Goal: Find specific page/section: Find specific page/section

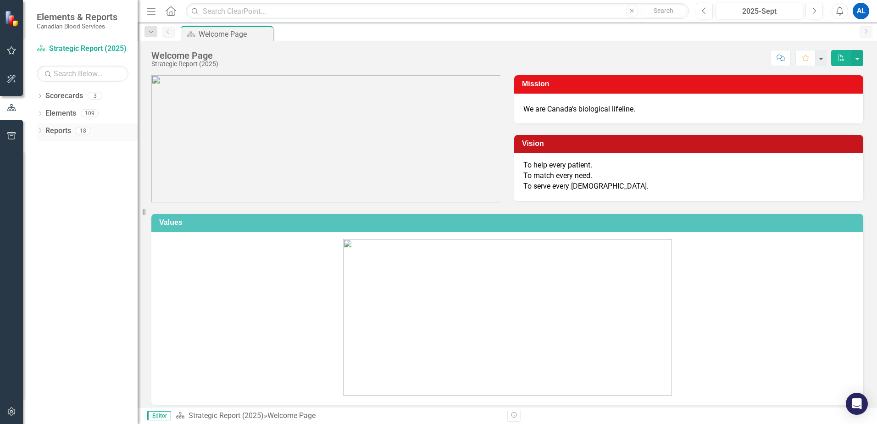
click at [65, 133] on link "Reports" at bounding box center [58, 131] width 26 height 11
click at [41, 130] on icon at bounding box center [40, 130] width 2 height 4
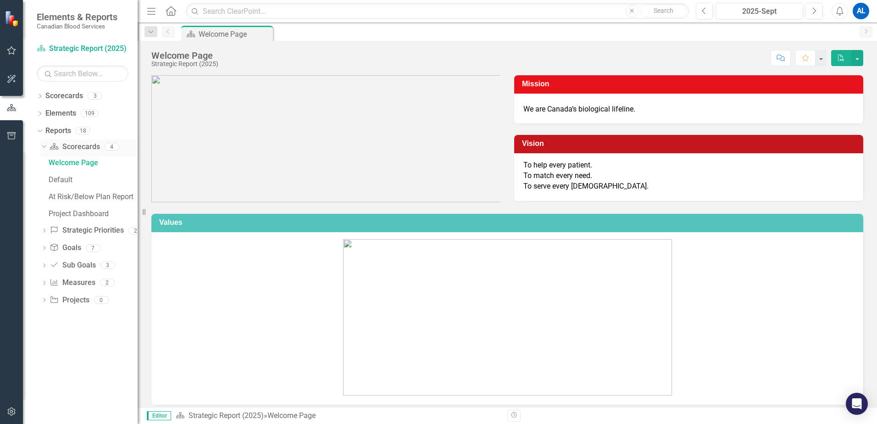
click at [44, 147] on icon at bounding box center [44, 146] width 4 height 2
click at [42, 165] on icon "Dropdown" at bounding box center [44, 164] width 6 height 5
click at [43, 212] on icon "Dropdown" at bounding box center [44, 214] width 6 height 5
click at [41, 132] on icon "Dropdown" at bounding box center [38, 130] width 5 height 6
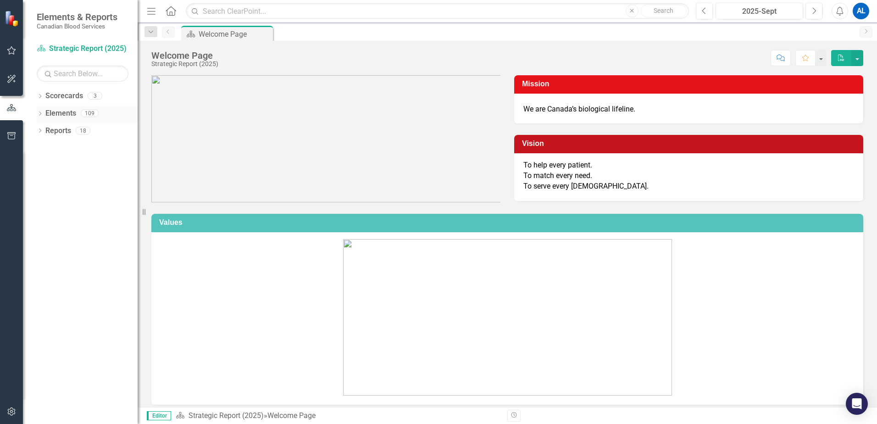
click at [39, 114] on icon "Dropdown" at bounding box center [40, 114] width 6 height 5
click at [39, 114] on icon "Dropdown" at bounding box center [38, 113] width 5 height 6
click at [41, 95] on icon at bounding box center [40, 96] width 2 height 4
click at [75, 111] on link "Strategic Report (2025)" at bounding box center [93, 113] width 87 height 11
click at [861, 60] on button "button" at bounding box center [857, 58] width 12 height 16
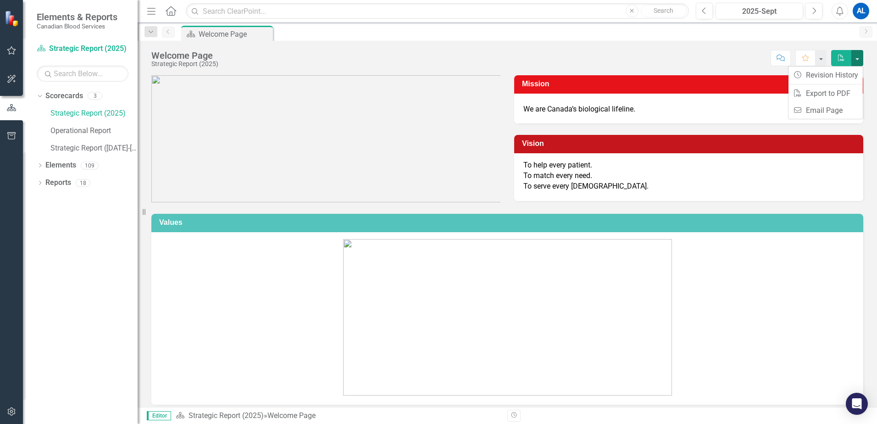
click at [861, 60] on button "button" at bounding box center [857, 58] width 12 height 16
click at [823, 58] on button "button" at bounding box center [821, 58] width 12 height 16
click at [812, 9] on icon "Next" at bounding box center [814, 11] width 5 height 8
click at [702, 9] on icon "Previous" at bounding box center [704, 11] width 5 height 8
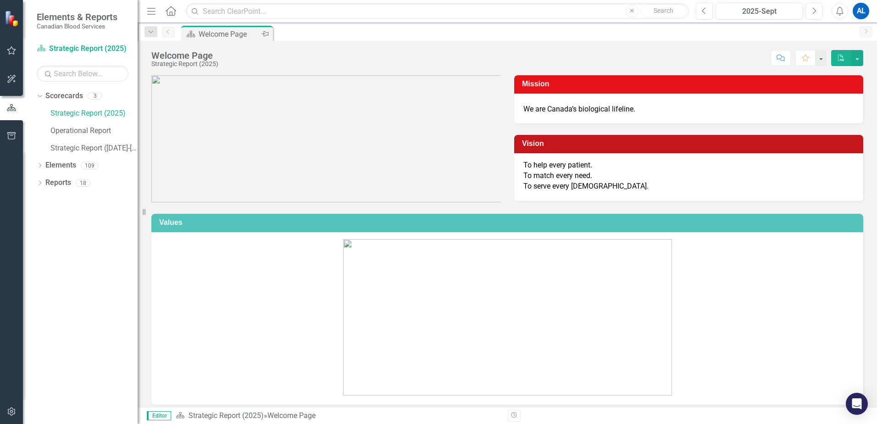
click at [201, 36] on div "Welcome Page" at bounding box center [229, 33] width 61 height 11
click at [152, 34] on icon "Dropdown" at bounding box center [151, 32] width 8 height 6
click at [167, 74] on div "Welcome Page" at bounding box center [218, 74] width 106 height 11
click at [40, 97] on icon "Dropdown" at bounding box center [38, 95] width 5 height 6
click at [39, 132] on icon "Dropdown" at bounding box center [40, 131] width 6 height 5
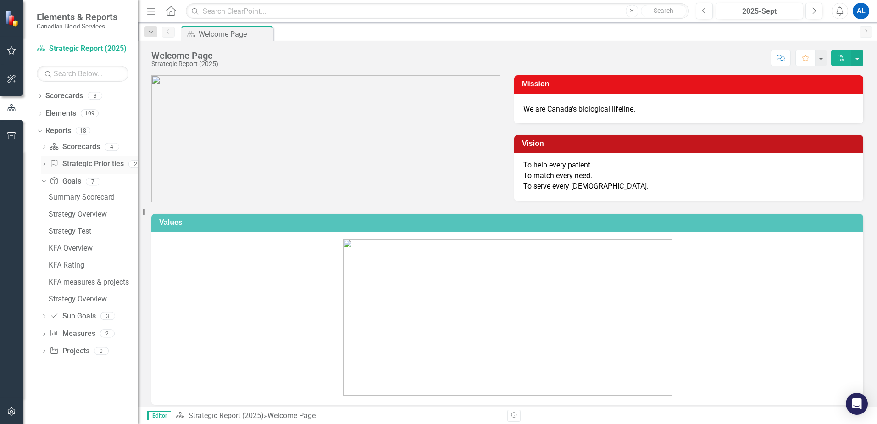
click at [44, 164] on icon "Dropdown" at bounding box center [44, 164] width 6 height 5
click at [44, 164] on icon "Dropdown" at bounding box center [42, 164] width 5 height 6
click at [42, 145] on icon "Dropdown" at bounding box center [44, 147] width 6 height 5
click at [59, 178] on div "Default" at bounding box center [93, 180] width 89 height 8
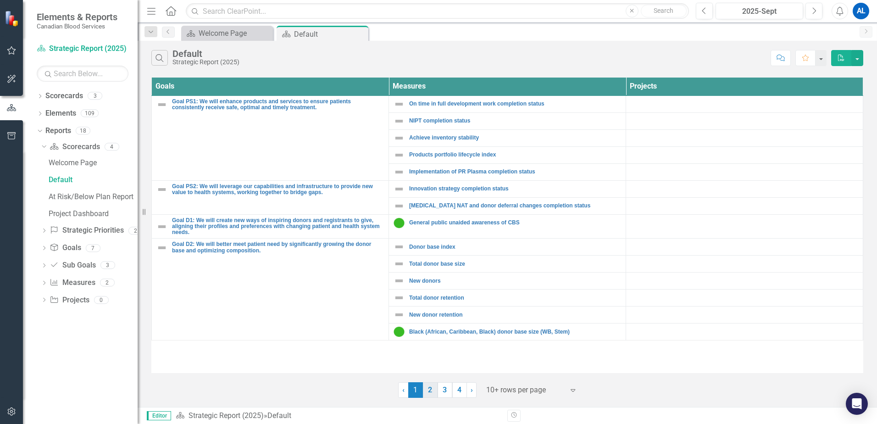
click at [429, 395] on link "2" at bounding box center [430, 390] width 15 height 16
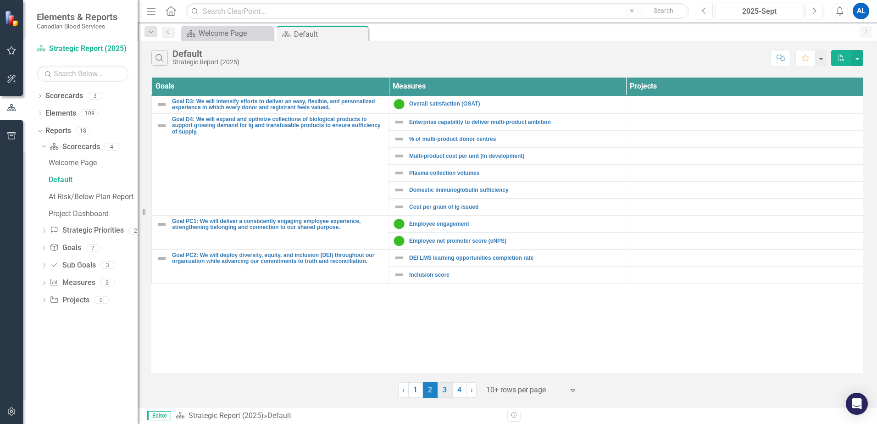
click at [443, 390] on link "3" at bounding box center [445, 390] width 15 height 16
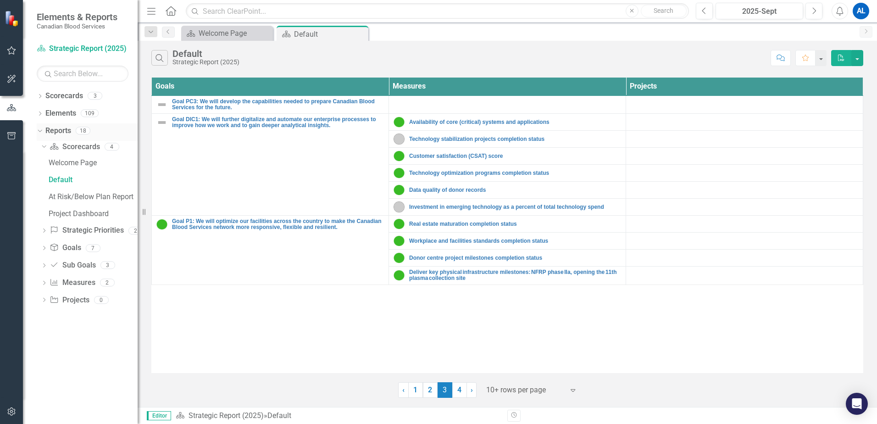
click at [38, 130] on icon "Dropdown" at bounding box center [38, 130] width 5 height 6
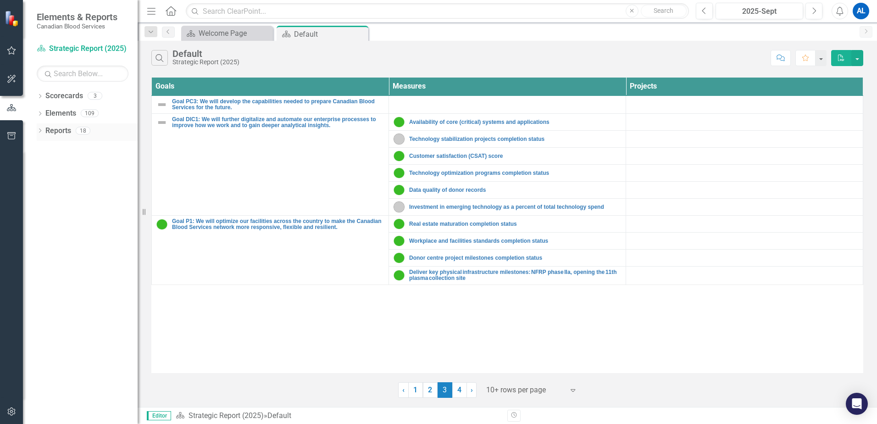
click at [38, 131] on icon "Dropdown" at bounding box center [40, 131] width 6 height 5
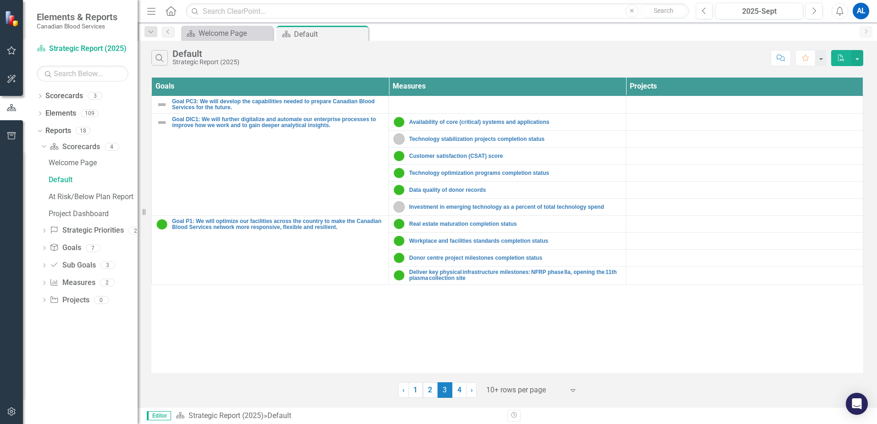
click at [44, 284] on icon "Dropdown" at bounding box center [44, 283] width 6 height 5
click at [43, 198] on icon "Dropdown" at bounding box center [44, 199] width 6 height 5
click at [43, 182] on icon "Dropdown" at bounding box center [44, 182] width 6 height 5
